Goal: Task Accomplishment & Management: Manage account settings

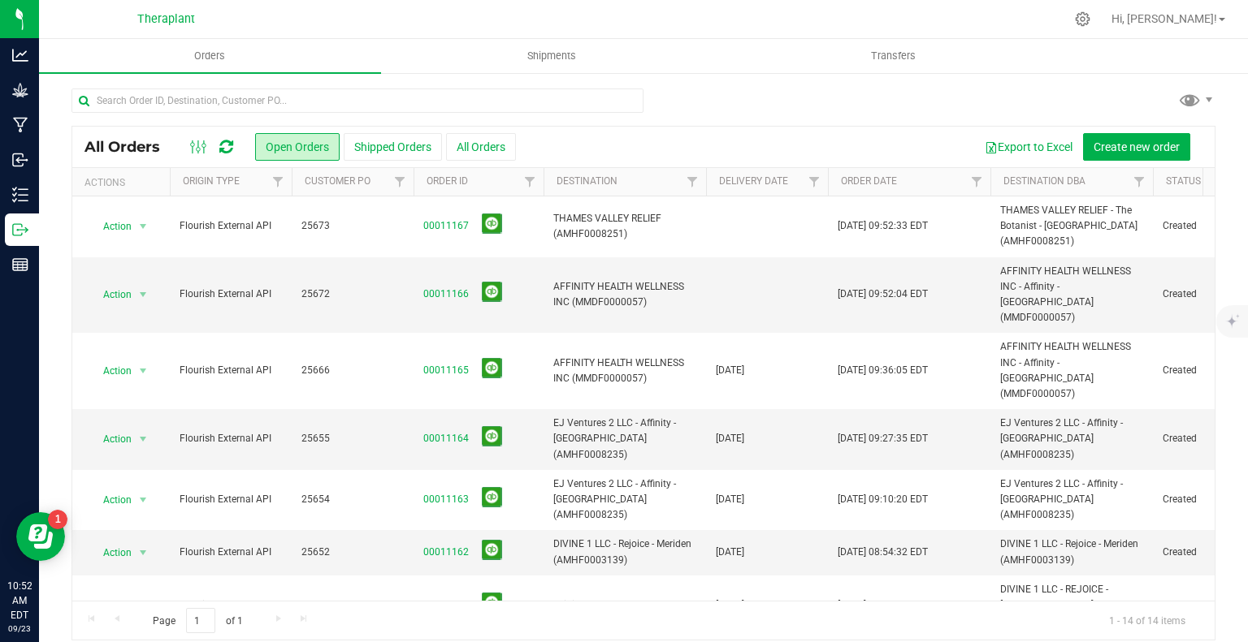
click at [220, 149] on icon at bounding box center [226, 147] width 14 height 16
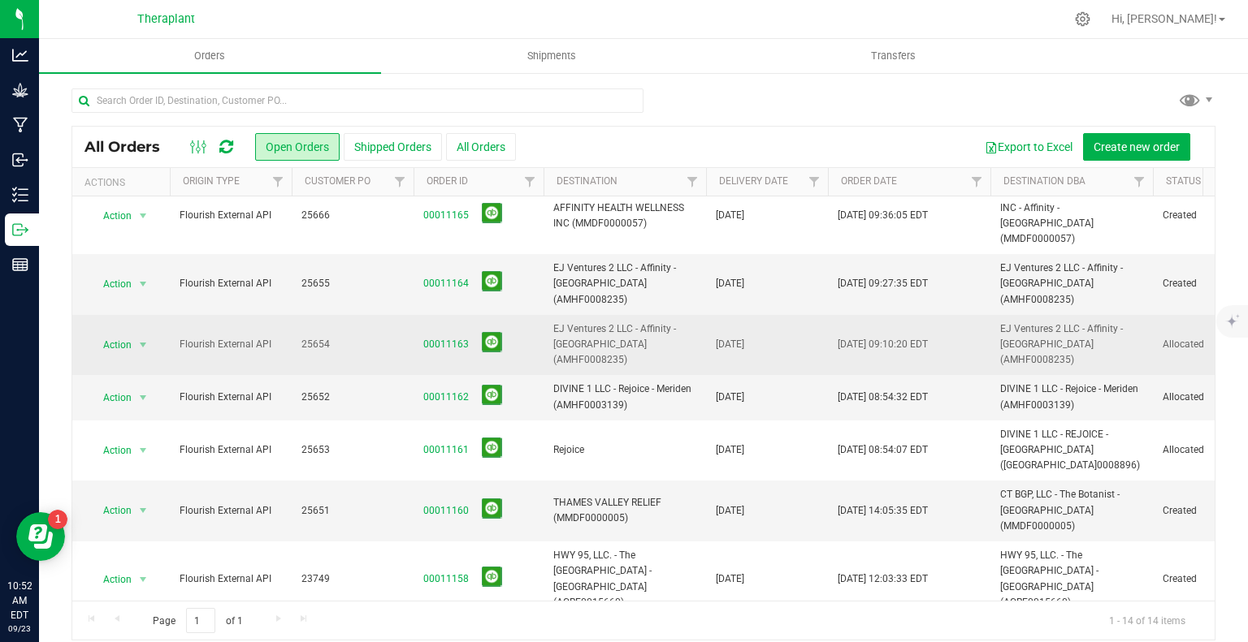
scroll to position [156, 0]
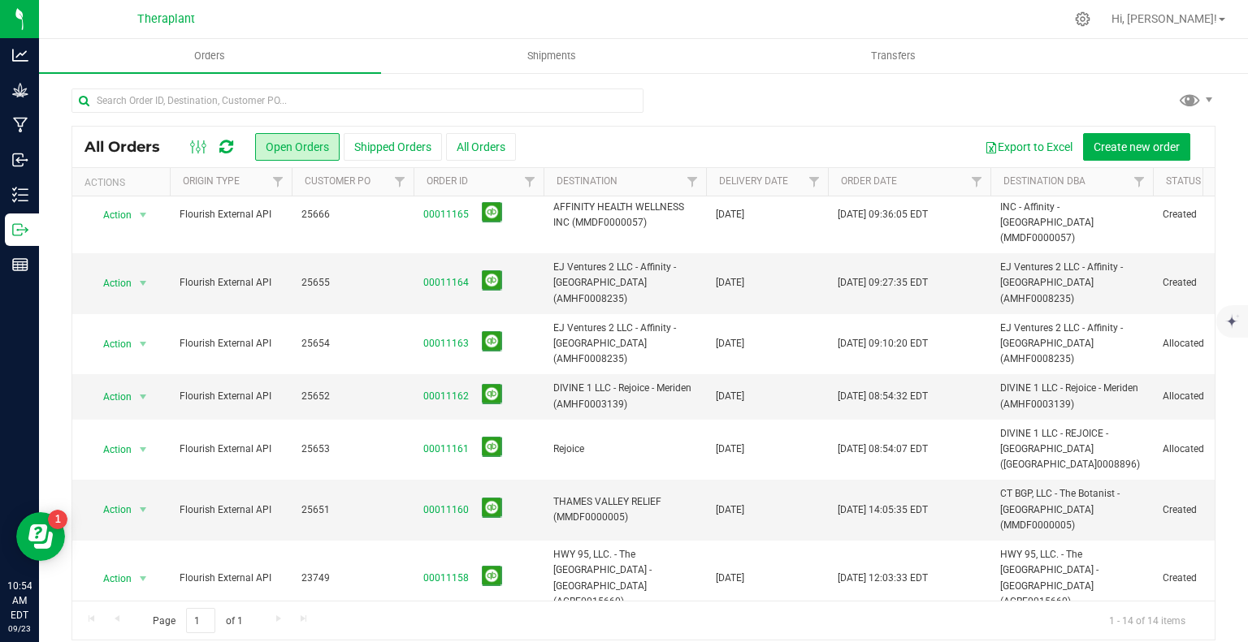
click at [229, 141] on icon at bounding box center [226, 147] width 14 height 16
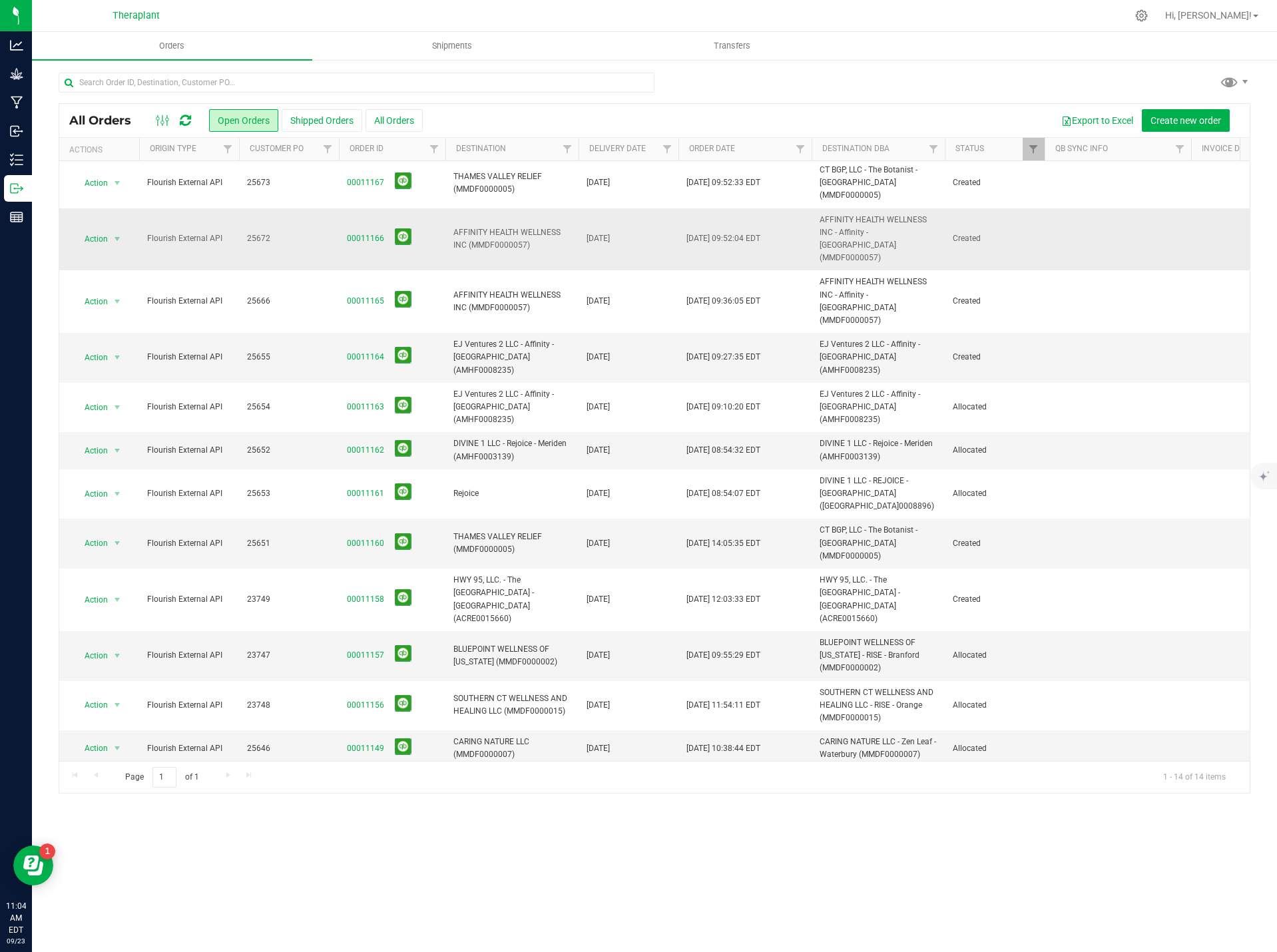
scroll to position [0, 0]
click at [185, 119] on icon at bounding box center [185, 120] width 11 height 13
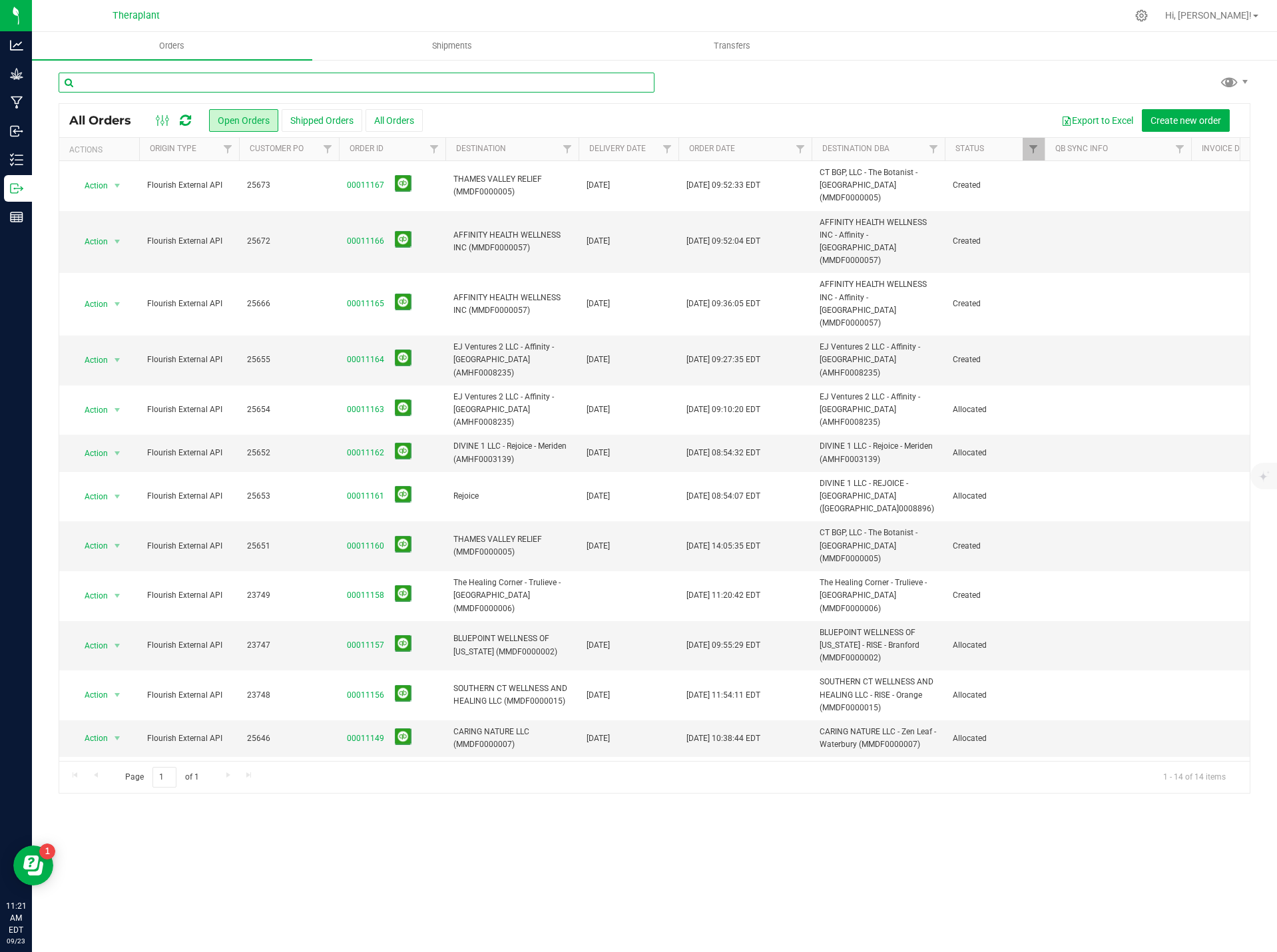
click at [299, 76] on input "text" at bounding box center [356, 83] width 596 height 20
type input "23749"
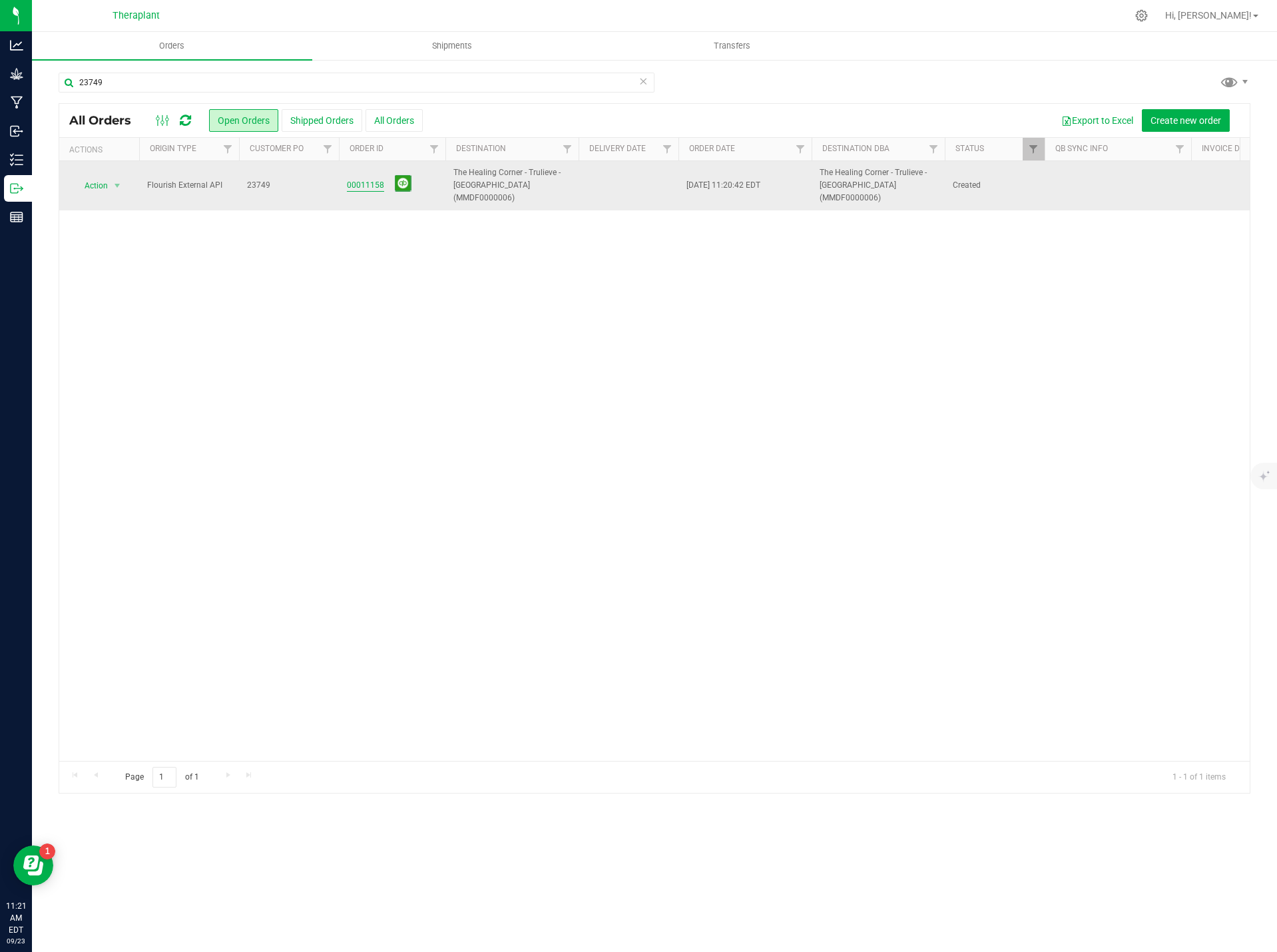
click at [359, 180] on link "00011158" at bounding box center [365, 184] width 37 height 12
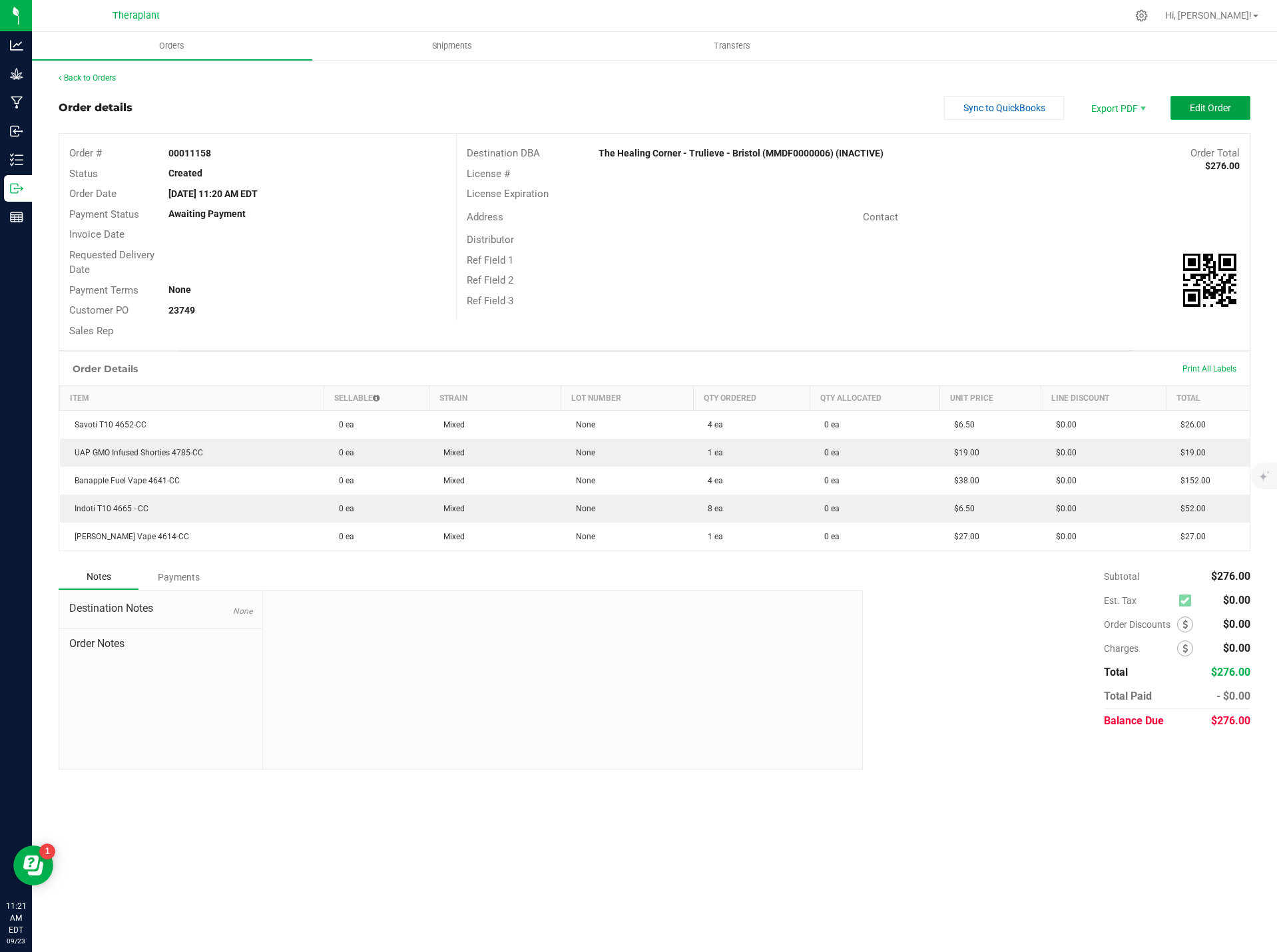
click at [1022, 105] on span "Edit Order" at bounding box center [1210, 107] width 41 height 11
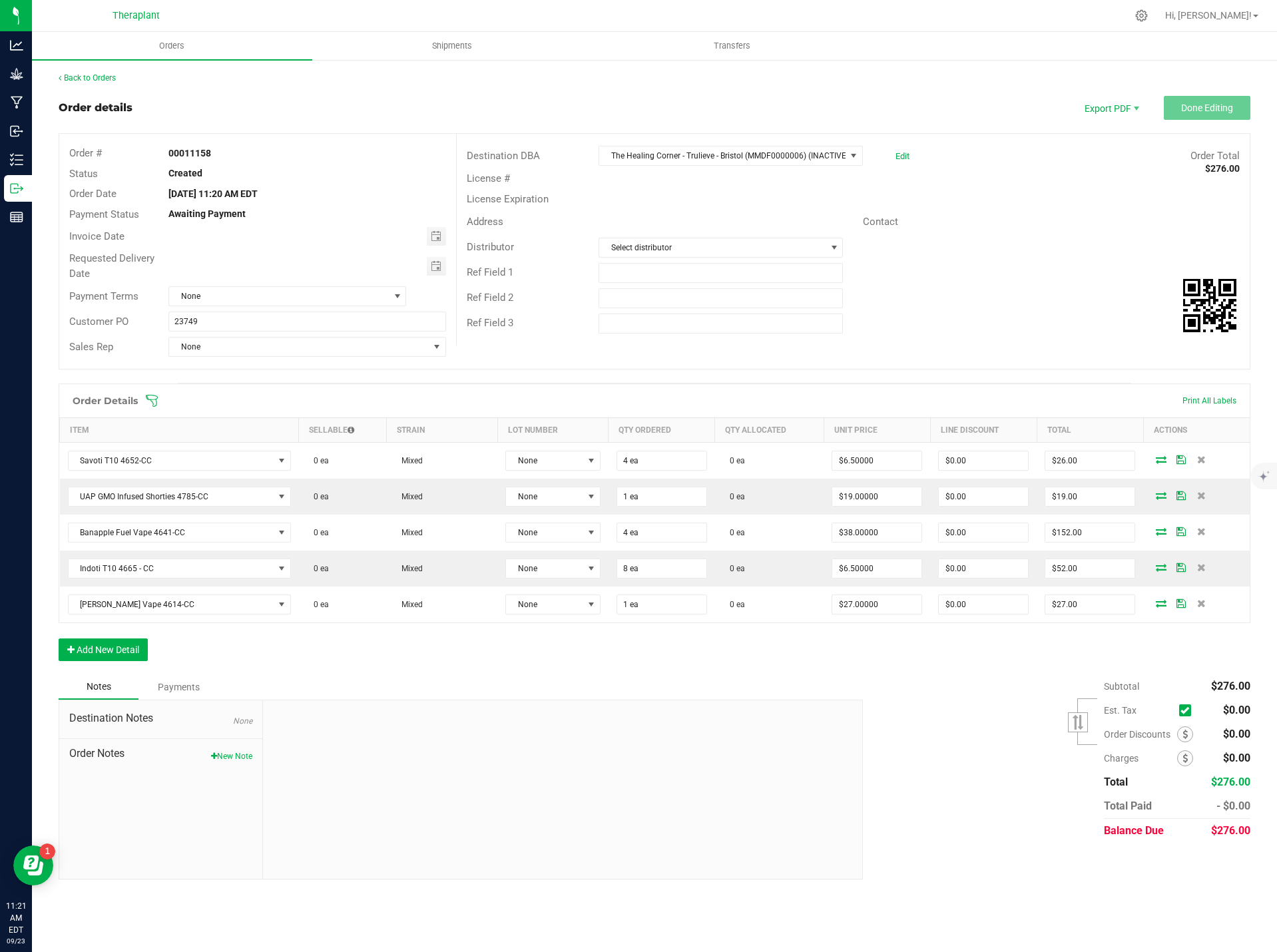
click at [239, 526] on span "Order Notes" at bounding box center [160, 753] width 183 height 16
click at [239, 526] on button "New Note" at bounding box center [231, 755] width 41 height 12
click at [369, 526] on input "Note Title" at bounding box center [562, 755] width 579 height 20
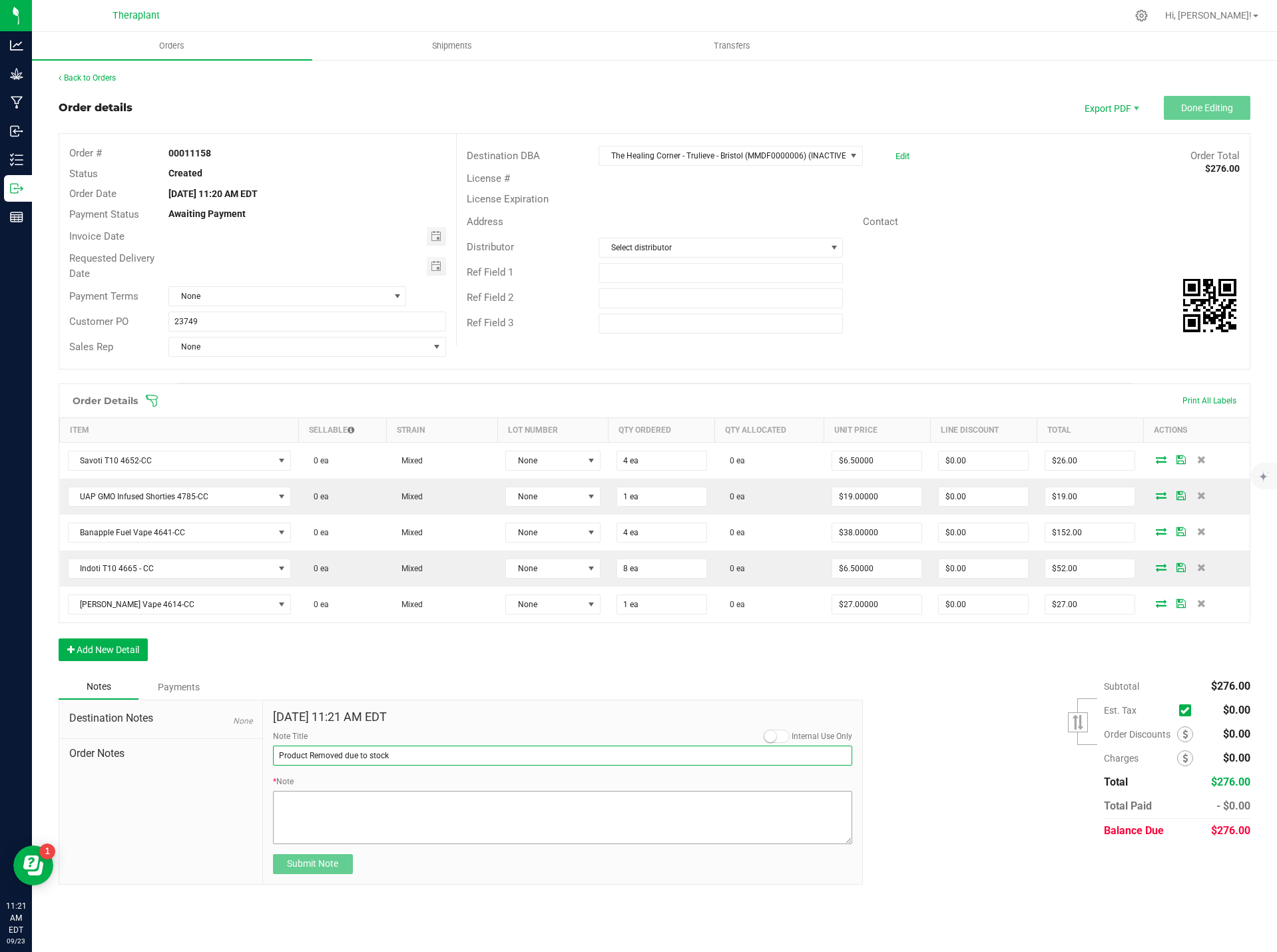
type input "Product Removed due to stock"
click at [367, 526] on textarea "* Note" at bounding box center [562, 817] width 579 height 53
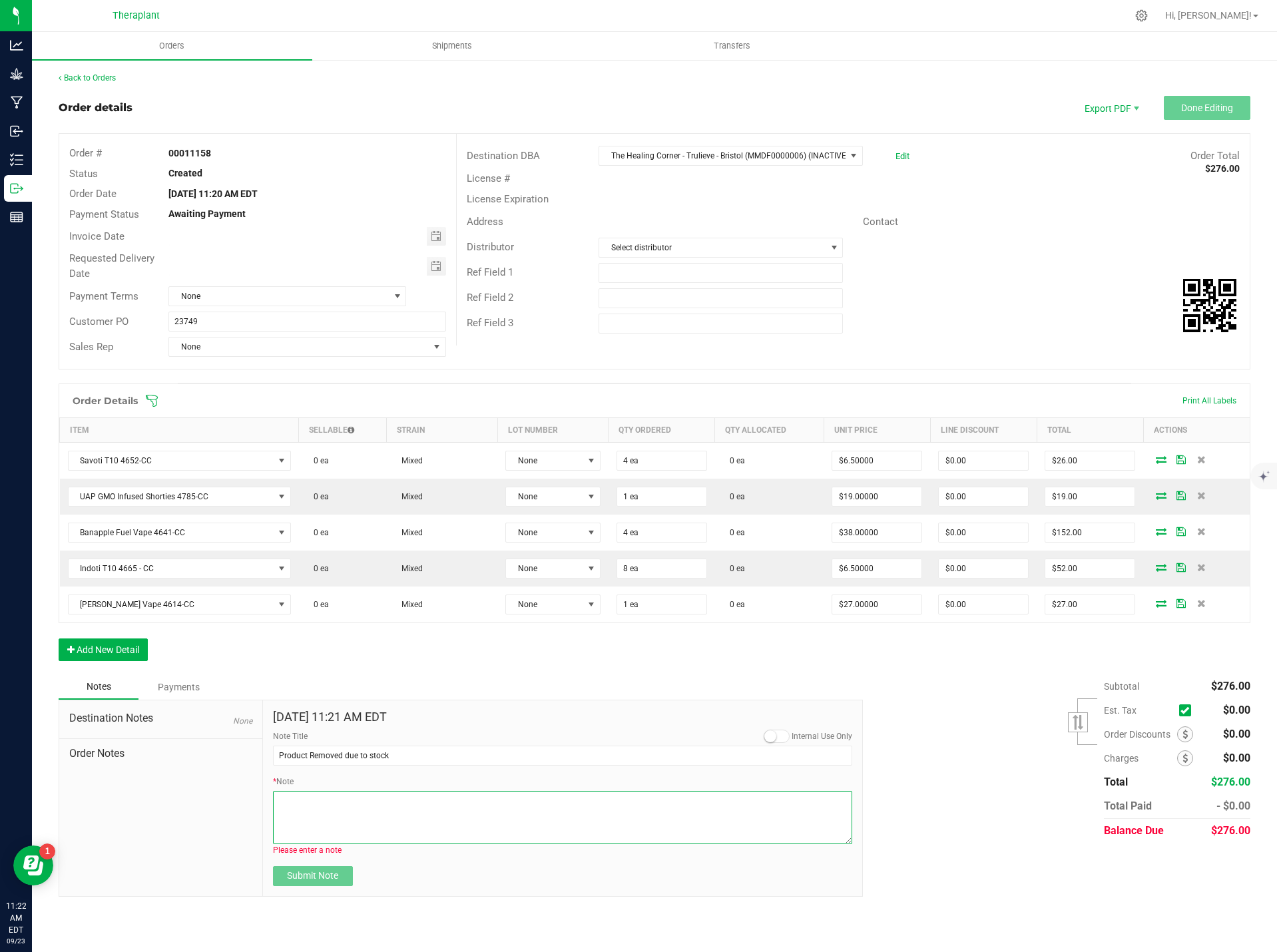
click at [285, 526] on textarea "* Note" at bounding box center [562, 817] width 579 height 53
paste textarea "Pagoti T10 4680 – CC"
drag, startPoint x: 314, startPoint y: 818, endPoint x: 309, endPoint y: 811, distance: 8.6
click at [314, 526] on textarea "* Note" at bounding box center [562, 817] width 579 height 53
click at [365, 526] on textarea "* Note" at bounding box center [562, 817] width 579 height 53
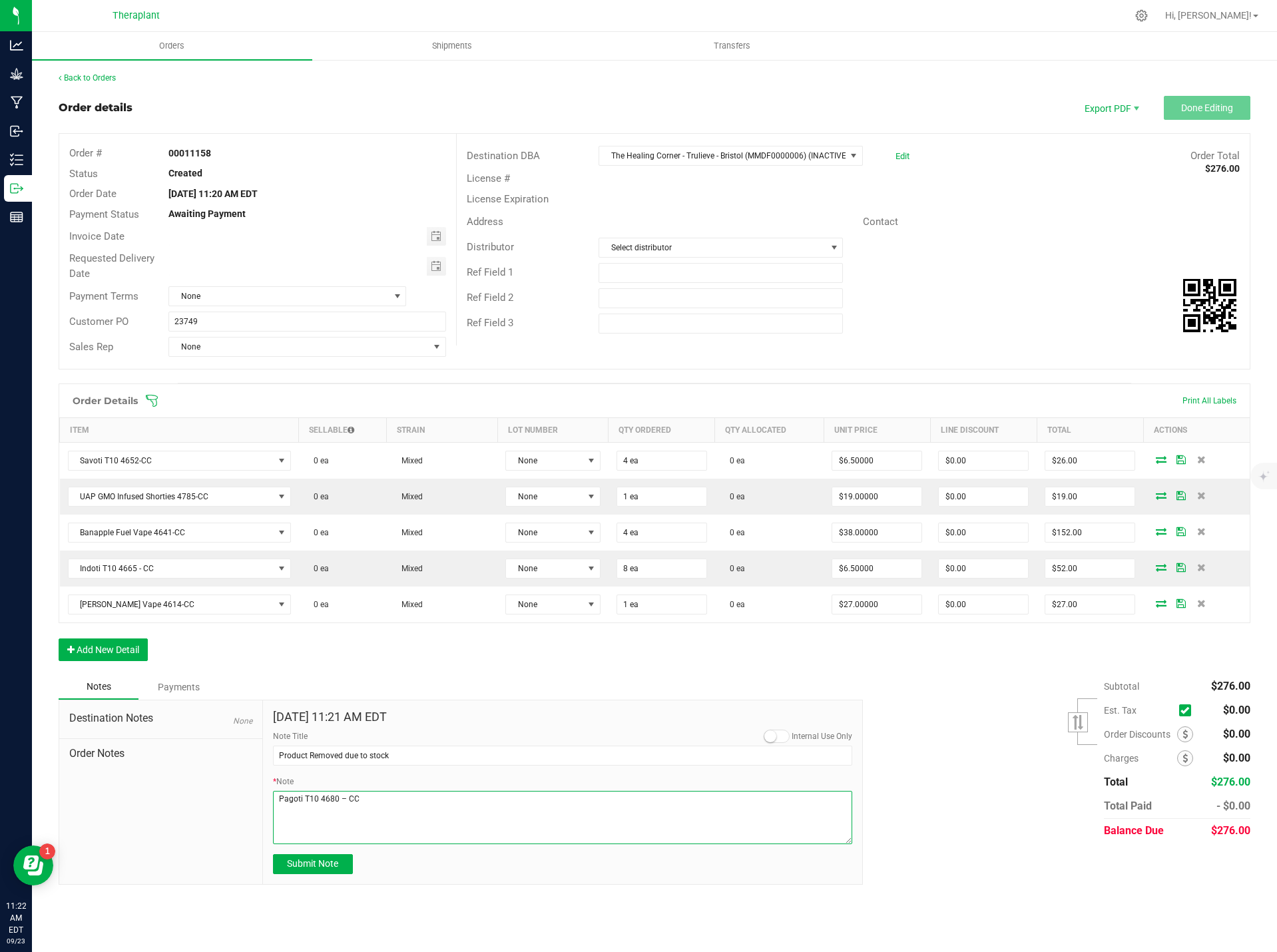
paste textarea "Savoti T50 4883-CC"
click at [372, 526] on textarea "* Note" at bounding box center [562, 817] width 579 height 53
paste textarea "Medium Strength Pagoti Capsule 41052-CC"
click at [445, 526] on textarea "* Note" at bounding box center [562, 817] width 579 height 53
paste textarea "25:1 CBD Capsule 4797-CC"
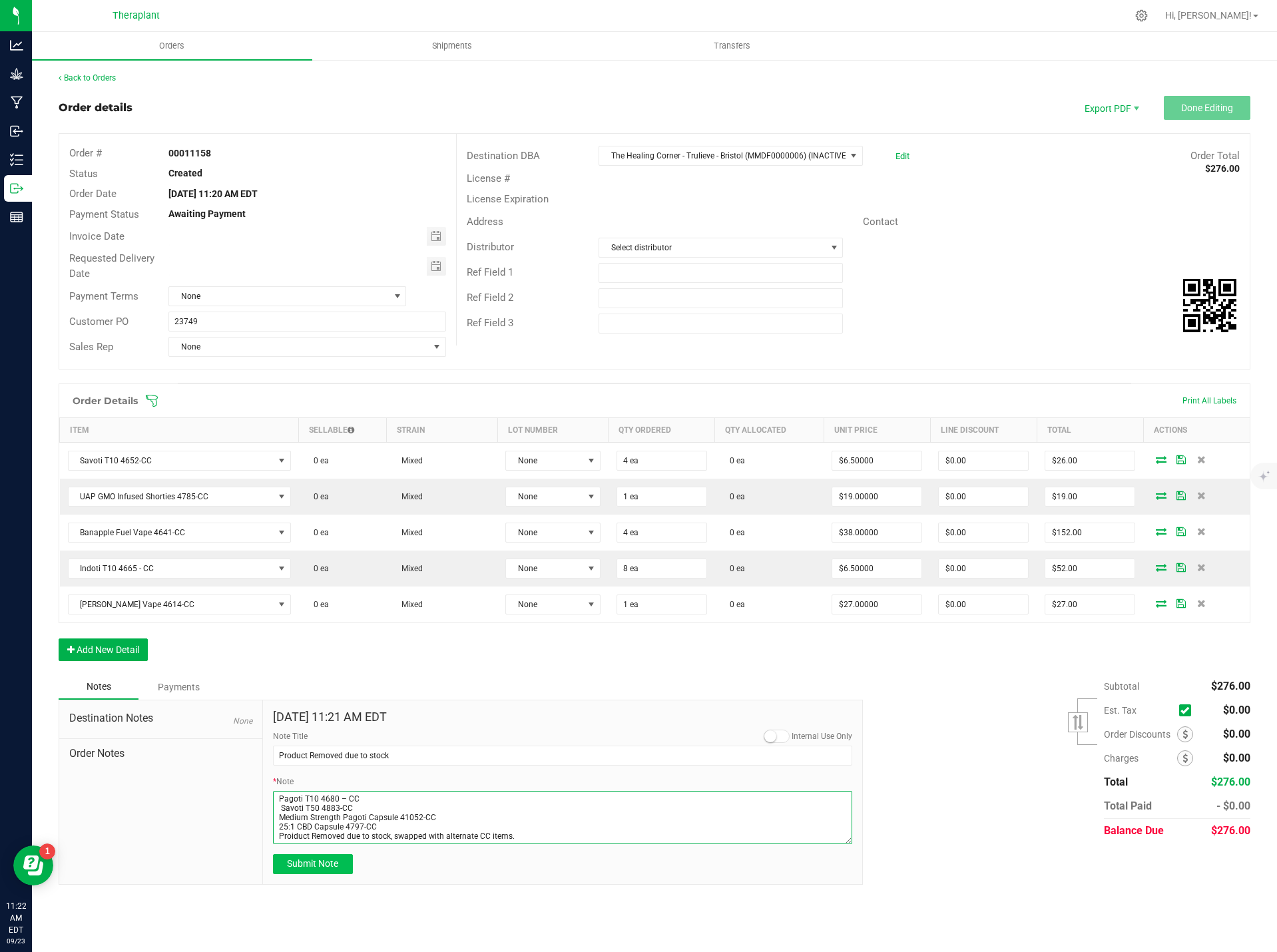
type textarea "Pagoti T10 4680 – CC Savoti T50 4883-CC Medium Strength Pagoti Capsule 41052-CC…"
click at [327, 526] on span "Submit Note" at bounding box center [312, 863] width 52 height 11
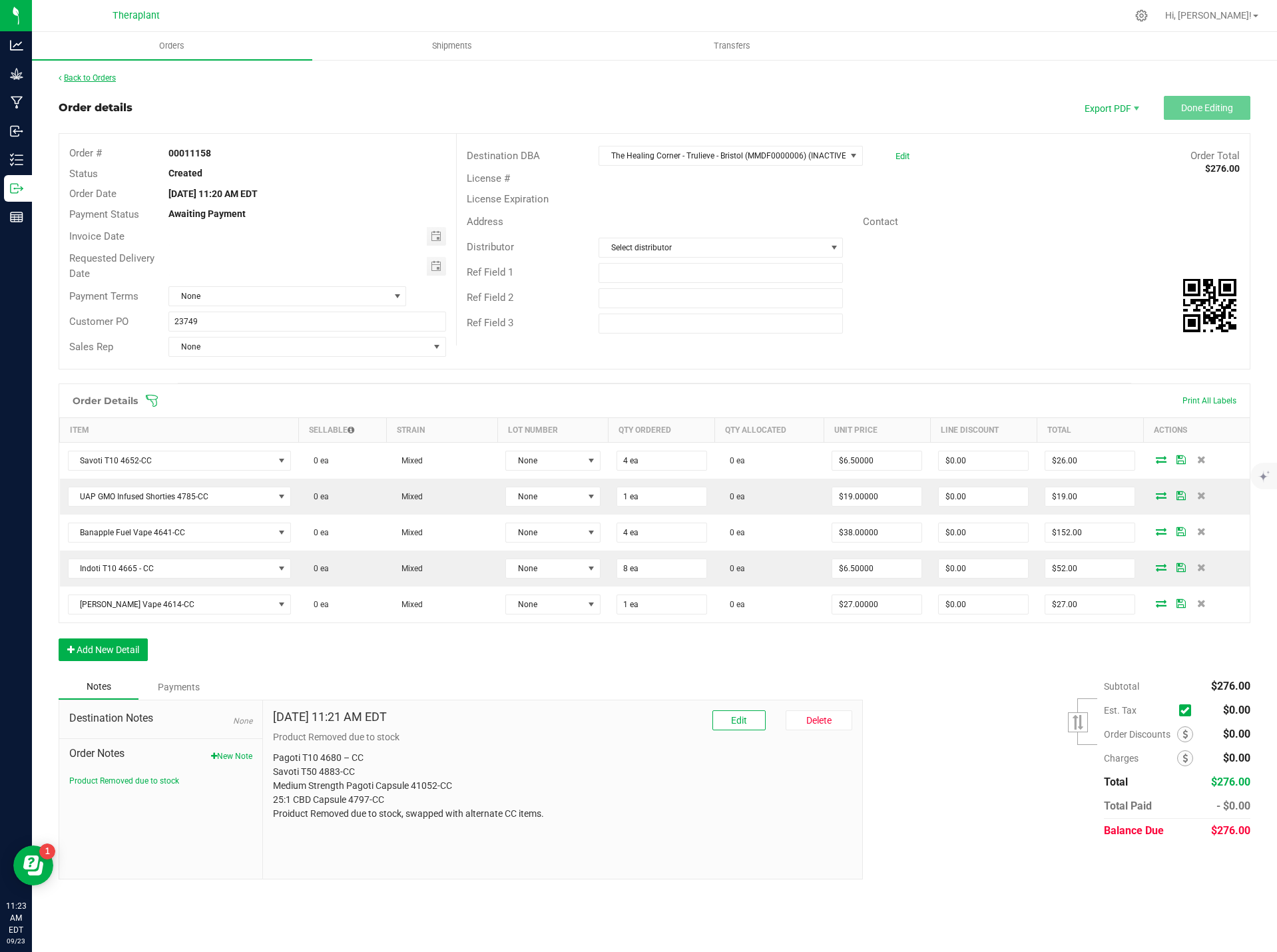
click at [105, 82] on link "Back to Orders" at bounding box center [87, 77] width 57 height 9
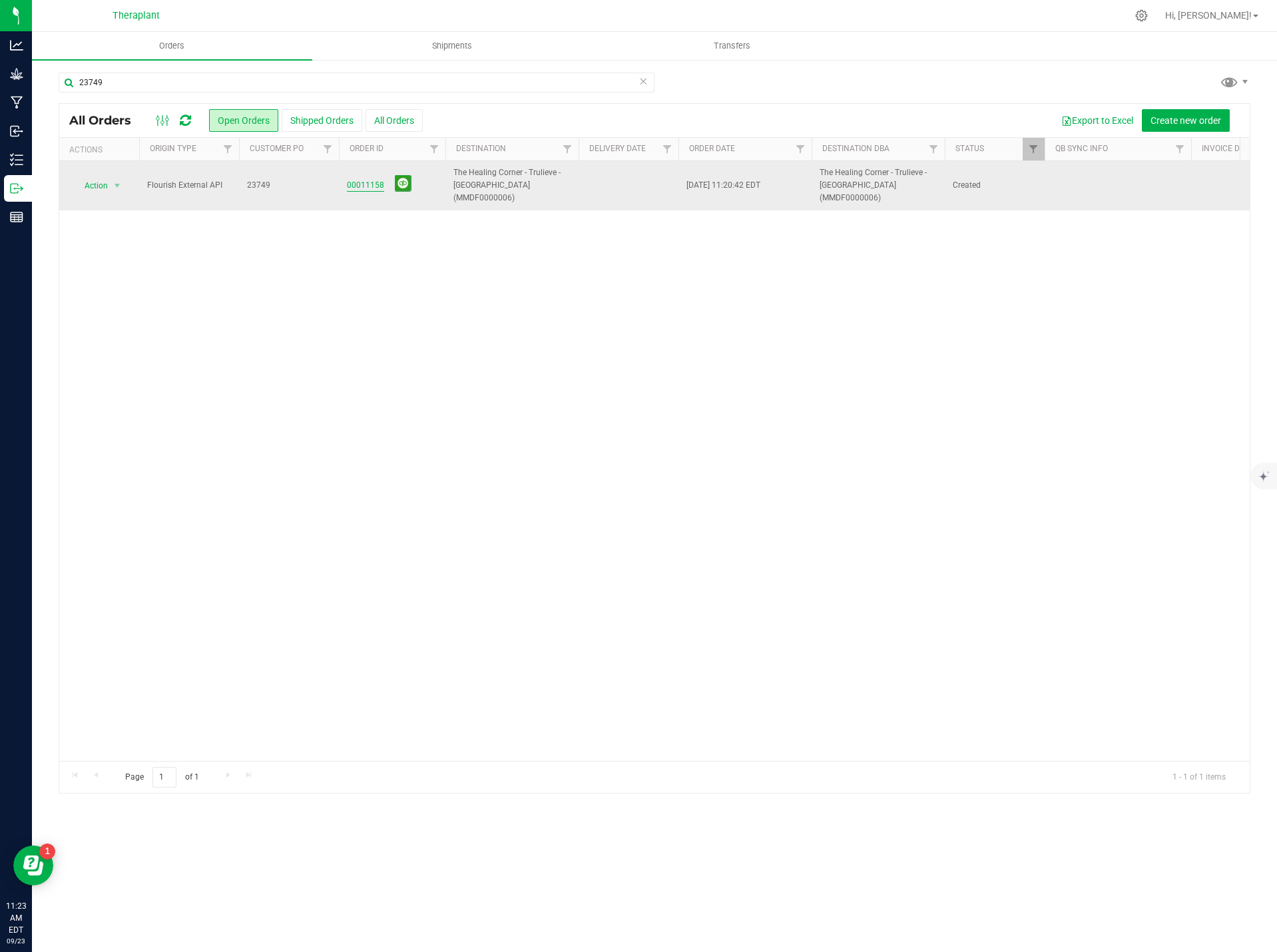
click at [357, 179] on link "00011158" at bounding box center [365, 184] width 37 height 12
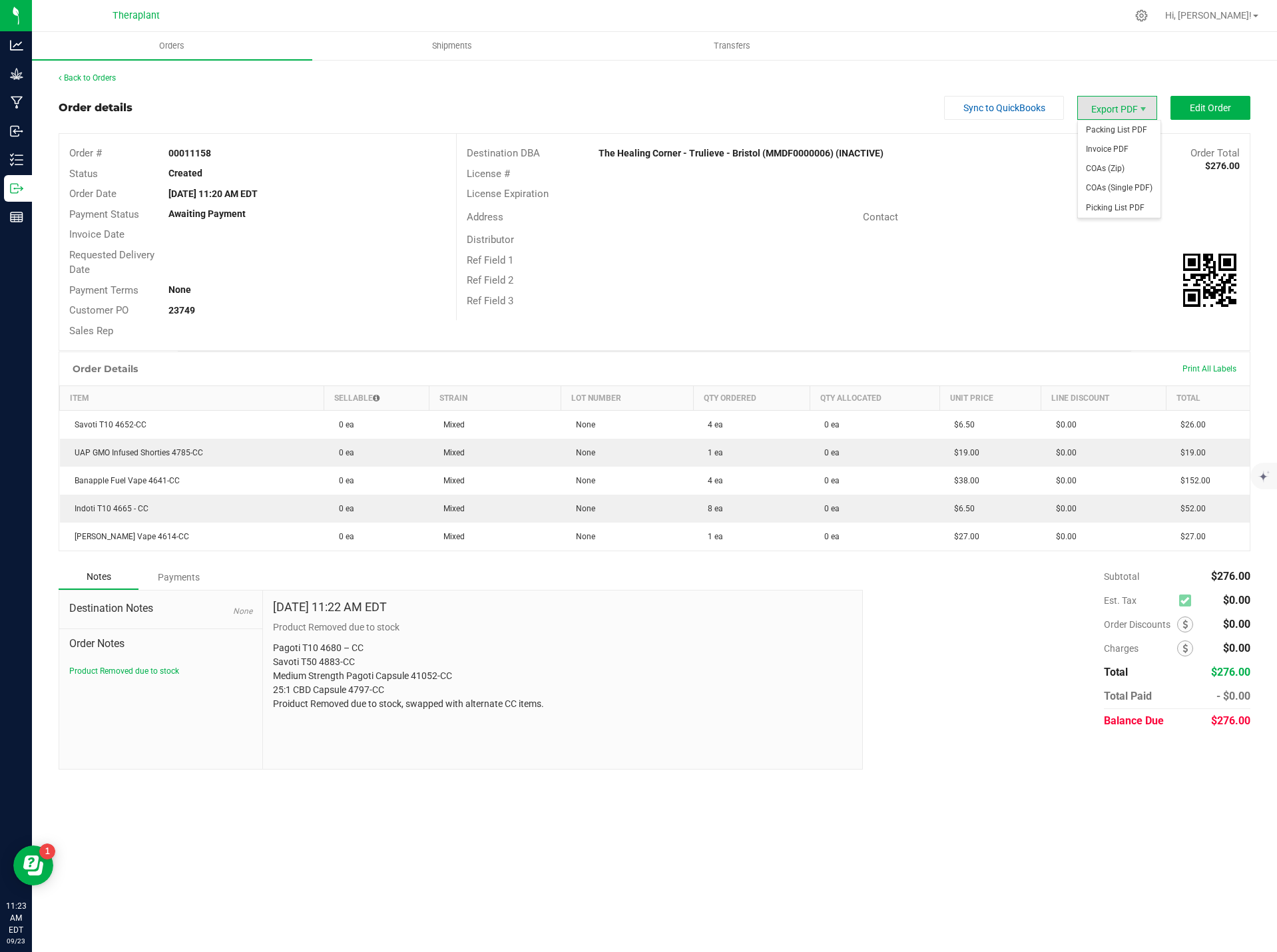
click at [1022, 105] on span "Export PDF" at bounding box center [1116, 107] width 80 height 24
click at [1022, 147] on span "Invoice PDF" at bounding box center [1119, 150] width 83 height 20
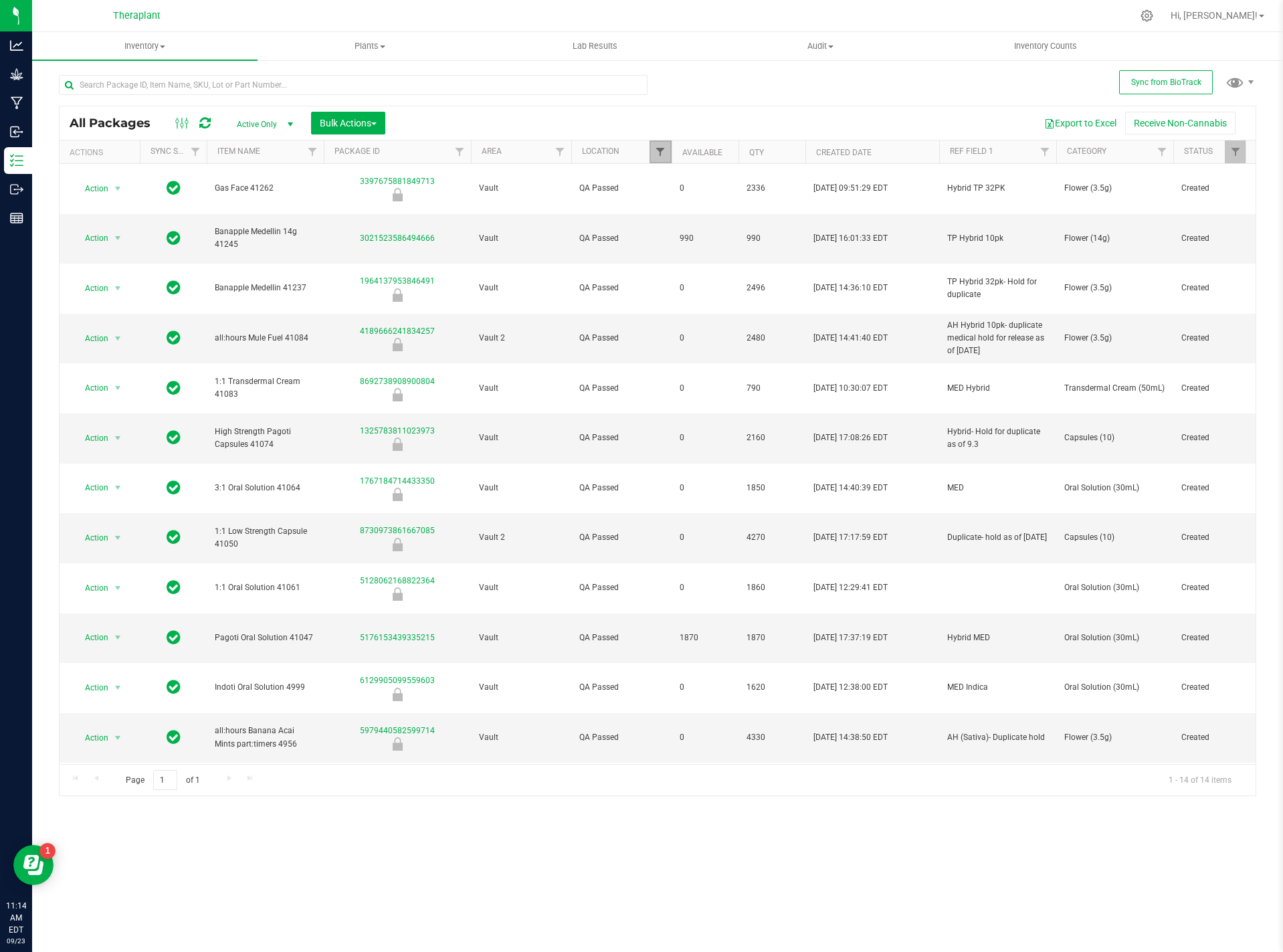
click at [659, 152] on span "Filter" at bounding box center [660, 152] width 11 height 11
click at [793, 440] on button "Clear" at bounding box center [770, 446] width 69 height 30
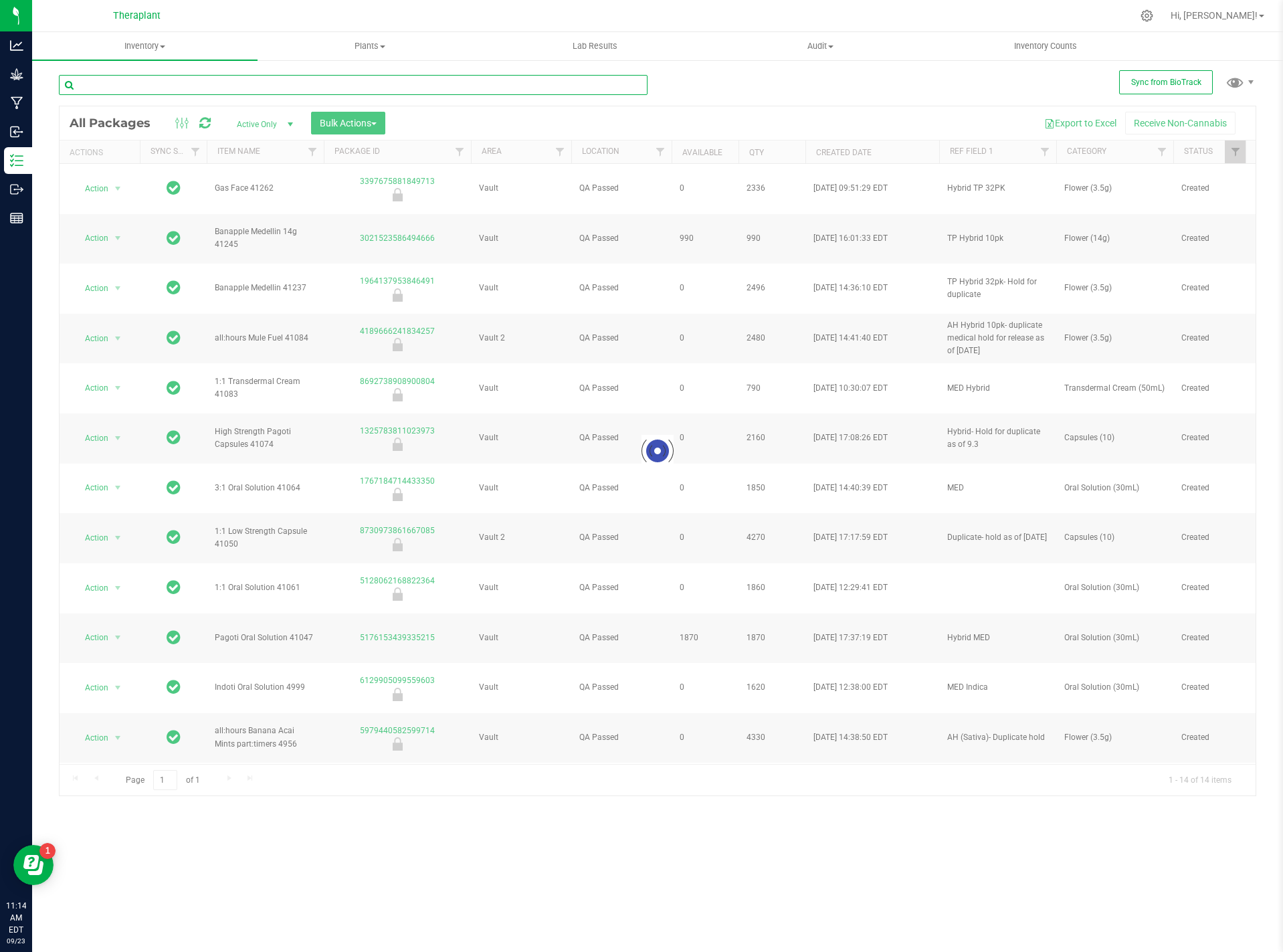
click at [123, 84] on input "text" at bounding box center [352, 85] width 589 height 20
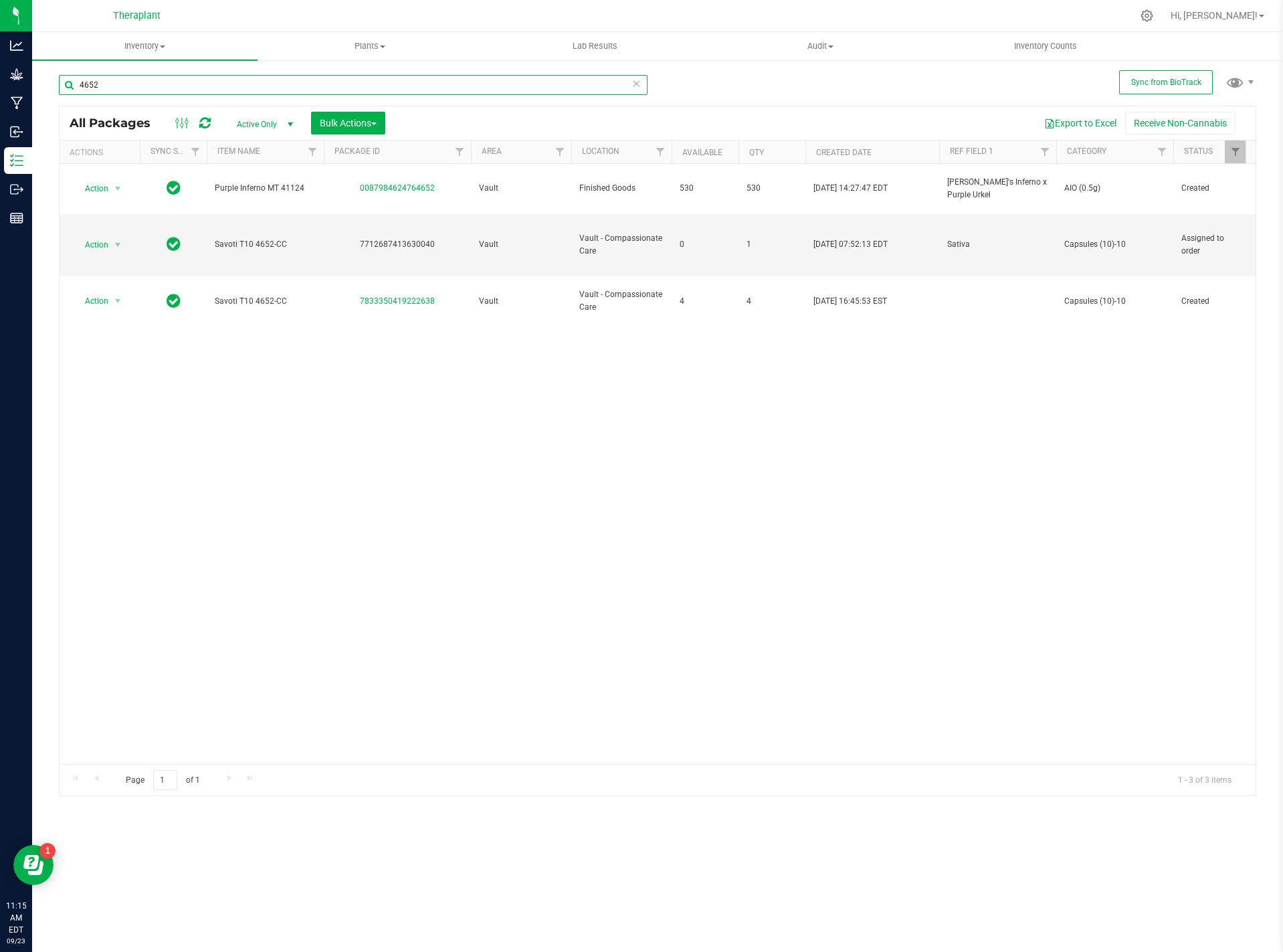
click at [105, 90] on input "4652" at bounding box center [352, 85] width 589 height 20
type input "4665"
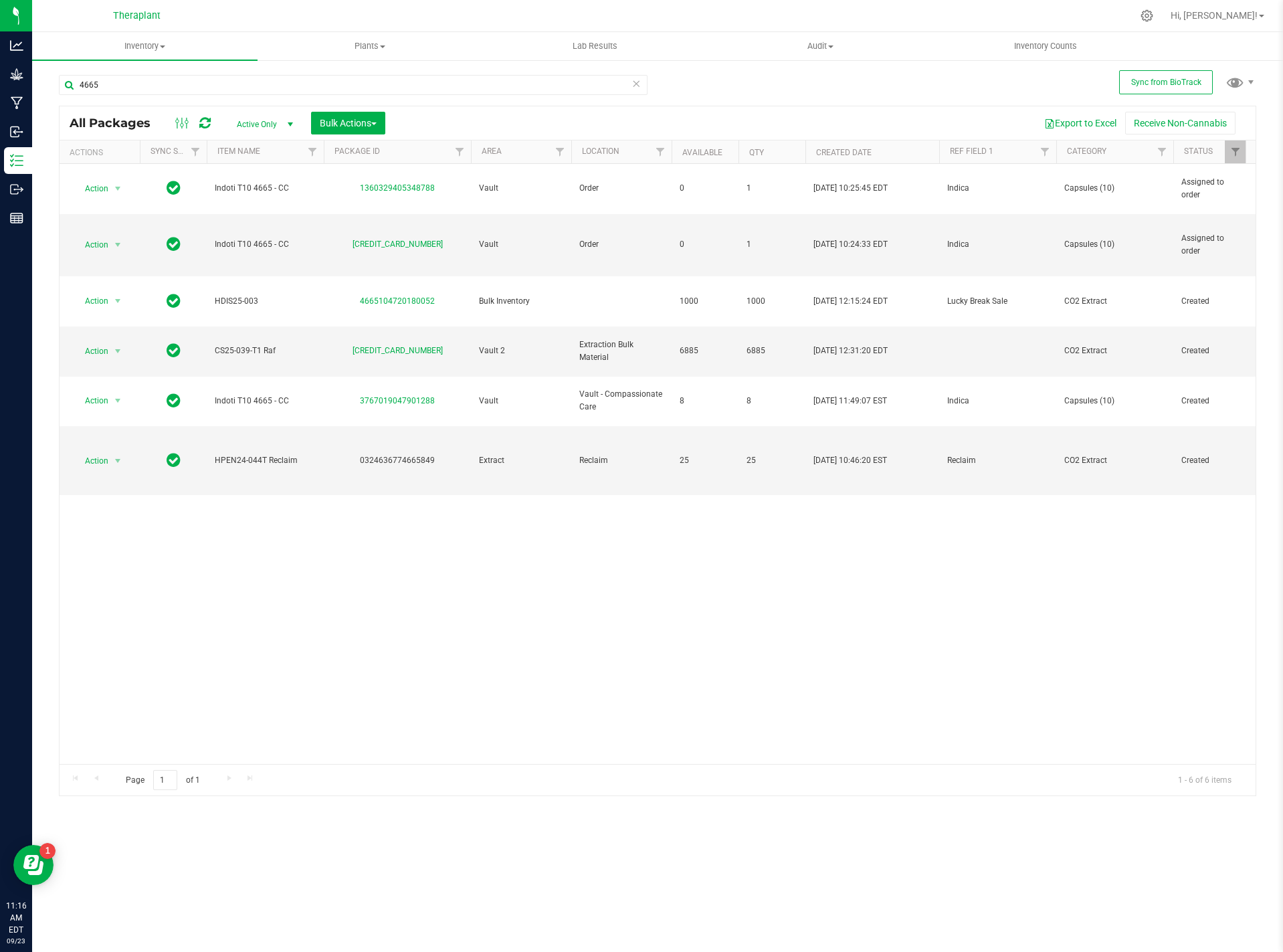
drag, startPoint x: 368, startPoint y: 764, endPoint x: 524, endPoint y: 764, distance: 156.0
click at [524, 764] on div "Page 1 of 1 1 - 6 of 6 items" at bounding box center [657, 780] width 1196 height 32
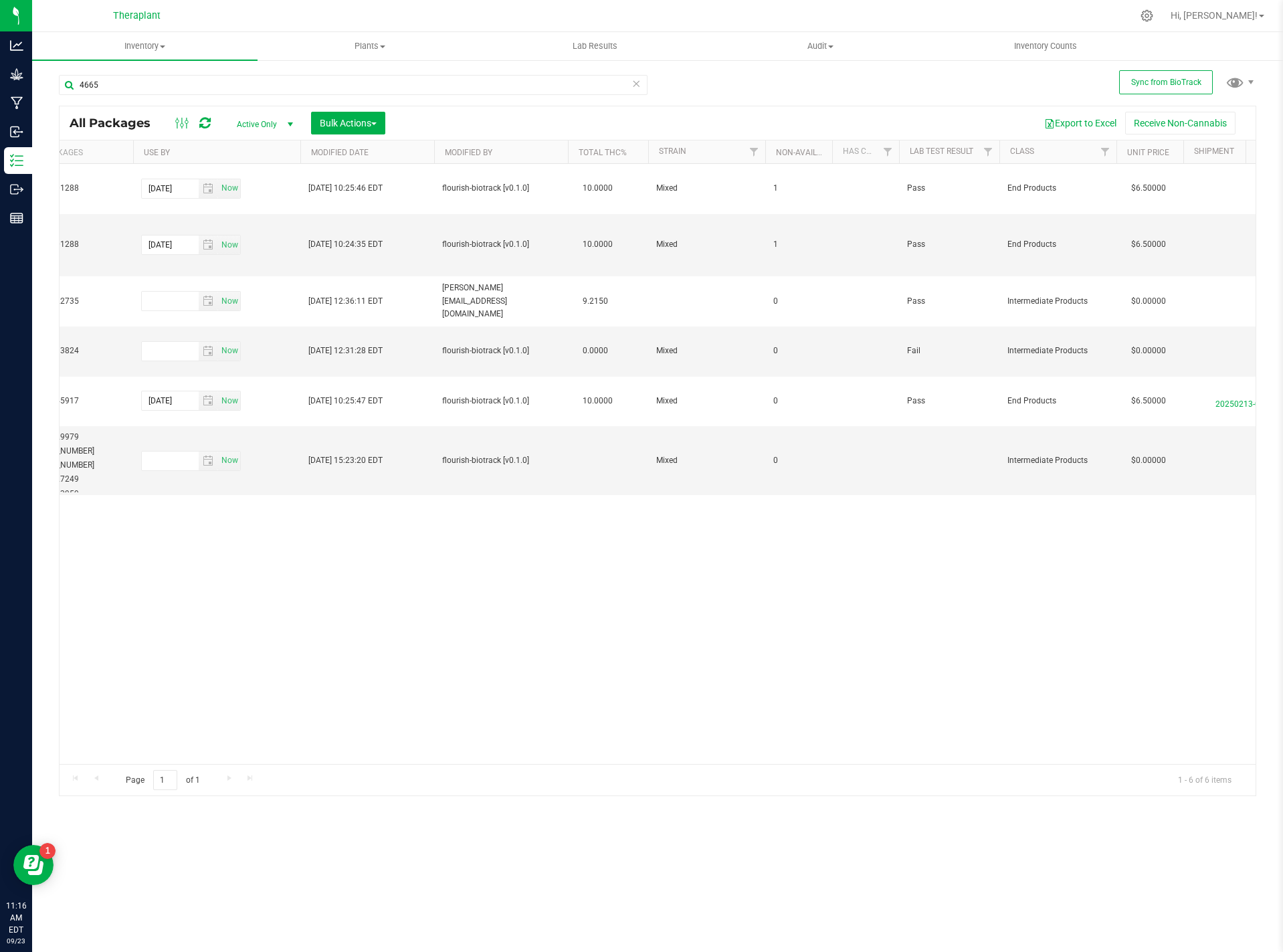
scroll to position [0, 1675]
